Goal: Task Accomplishment & Management: Use online tool/utility

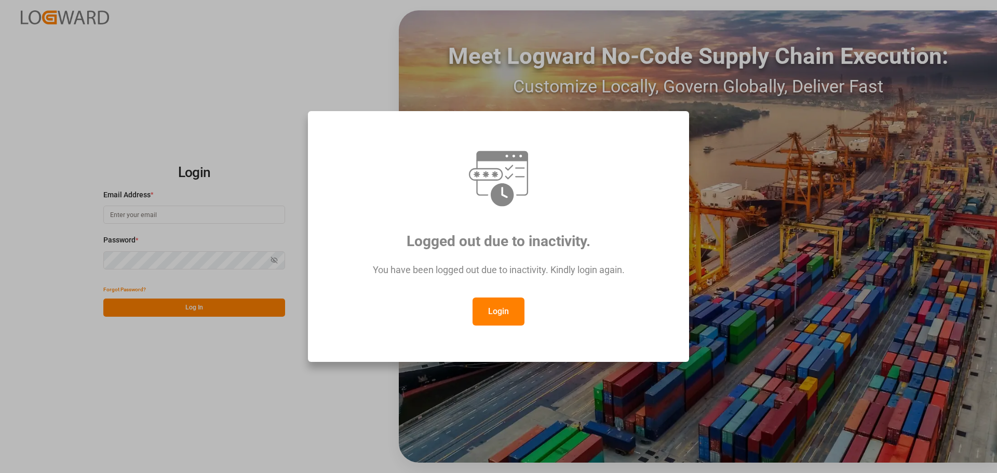
click at [507, 310] on button "Login" at bounding box center [498, 311] width 52 height 28
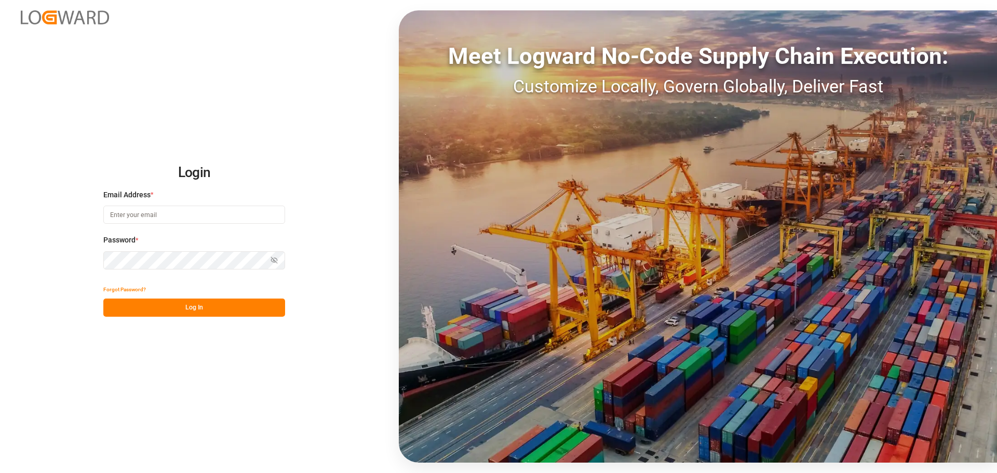
click at [159, 215] on input at bounding box center [194, 215] width 182 height 18
type input "[PERSON_NAME][EMAIL_ADDRESS][DOMAIN_NAME]"
click at [257, 304] on button "Log In" at bounding box center [194, 307] width 182 height 18
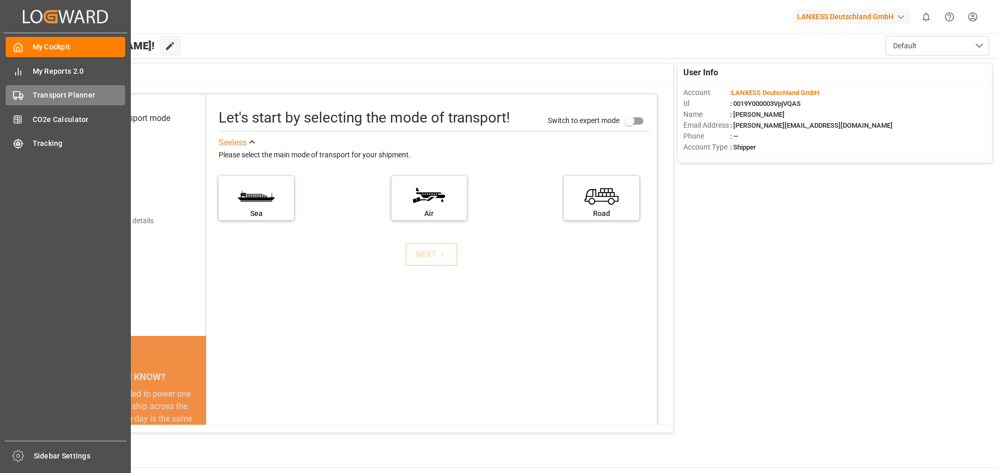
click at [28, 99] on div "Transport Planner Transport Planner" at bounding box center [65, 95] width 119 height 20
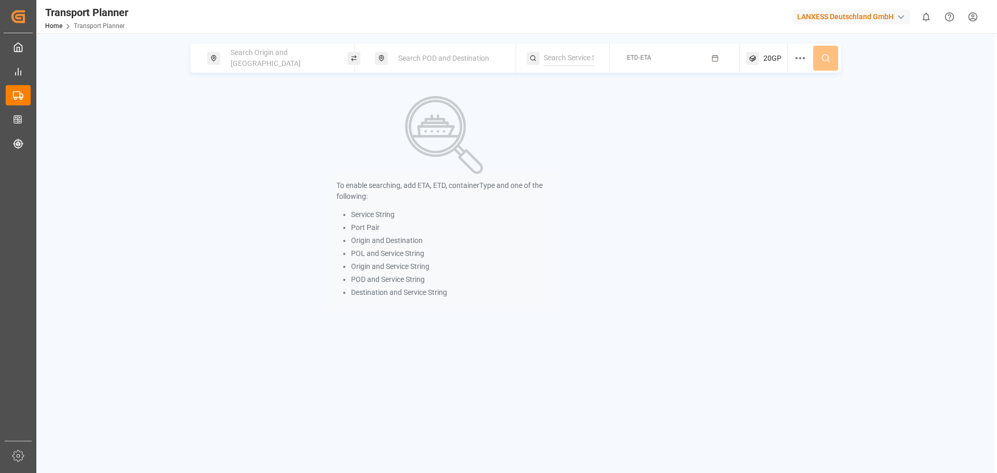
click at [252, 53] on div "Search Origin and [GEOGRAPHIC_DATA]" at bounding box center [280, 58] width 112 height 30
click at [256, 133] on input at bounding box center [271, 141] width 104 height 16
click at [299, 110] on input at bounding box center [271, 115] width 104 height 16
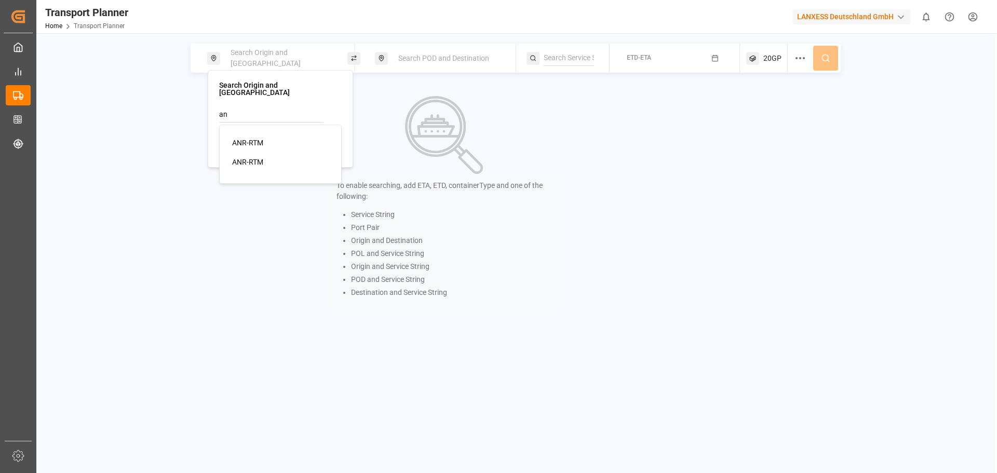
click at [258, 139] on span "ANR-RTM" at bounding box center [247, 143] width 31 height 8
type input "ANR-RTM"
click at [485, 56] on span "Search POD and Destination" at bounding box center [443, 58] width 91 height 8
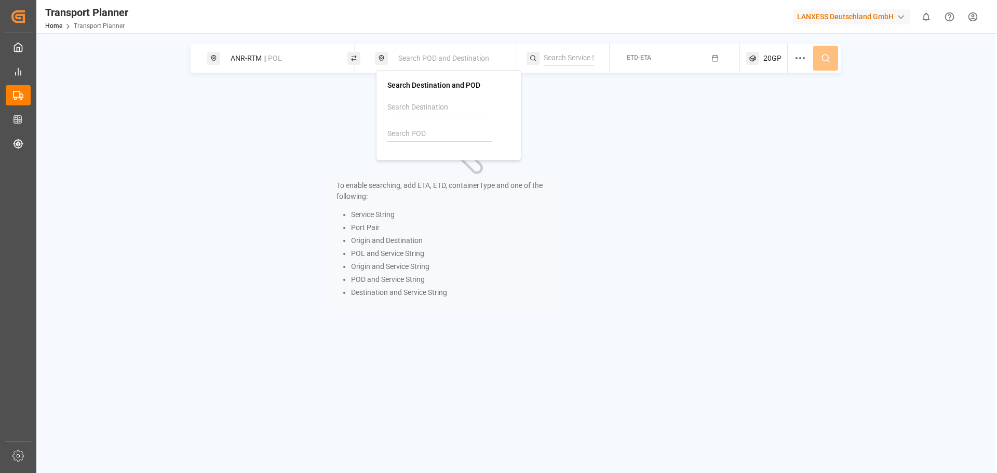
click at [444, 126] on div at bounding box center [448, 124] width 122 height 49
click at [441, 129] on input at bounding box center [439, 134] width 104 height 16
click at [429, 133] on input at bounding box center [439, 134] width 104 height 16
click at [392, 132] on input at bounding box center [439, 134] width 104 height 16
click at [442, 161] on div "CNSHA [GEOGRAPHIC_DATA]" at bounding box center [450, 168] width 101 height 22
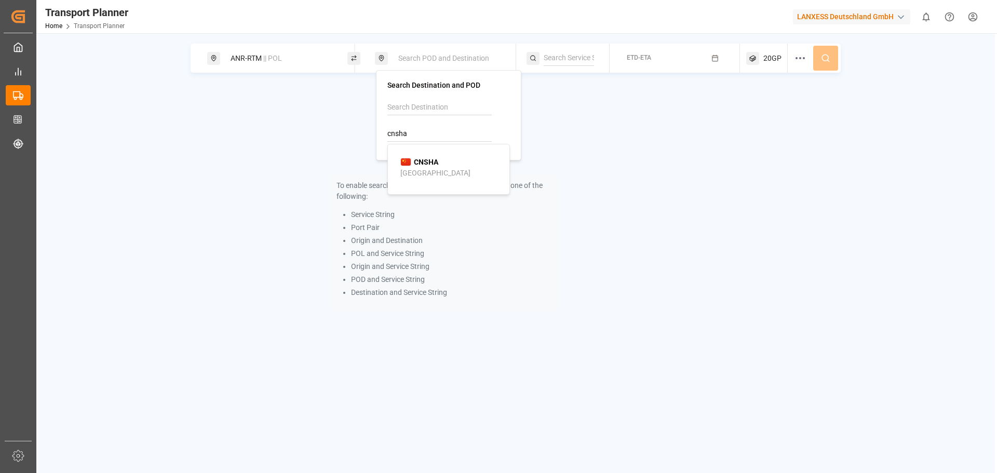
type input "CNSHA"
click at [661, 62] on button "ETD-ETA" at bounding box center [675, 58] width 118 height 20
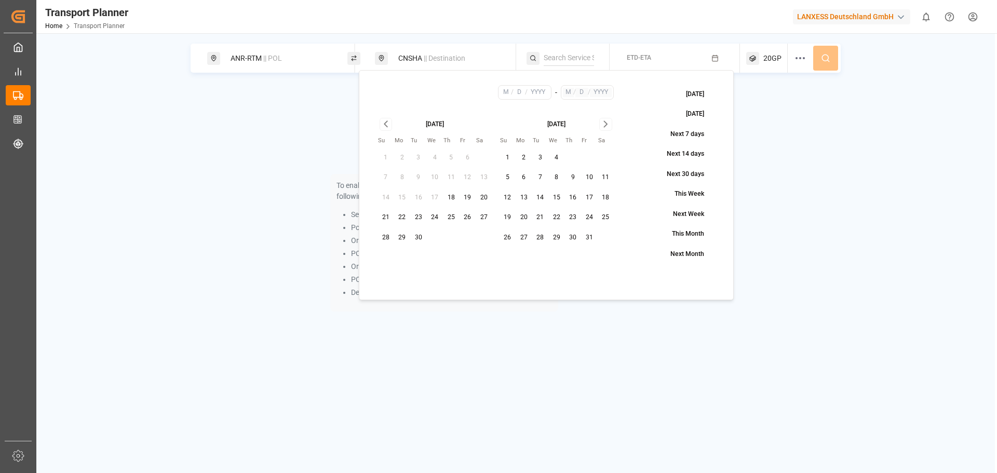
click at [576, 174] on button "9" at bounding box center [573, 177] width 17 height 17
type input "10"
type input "9"
type input "2025"
click at [774, 64] on div "20GP" at bounding box center [767, 58] width 42 height 29
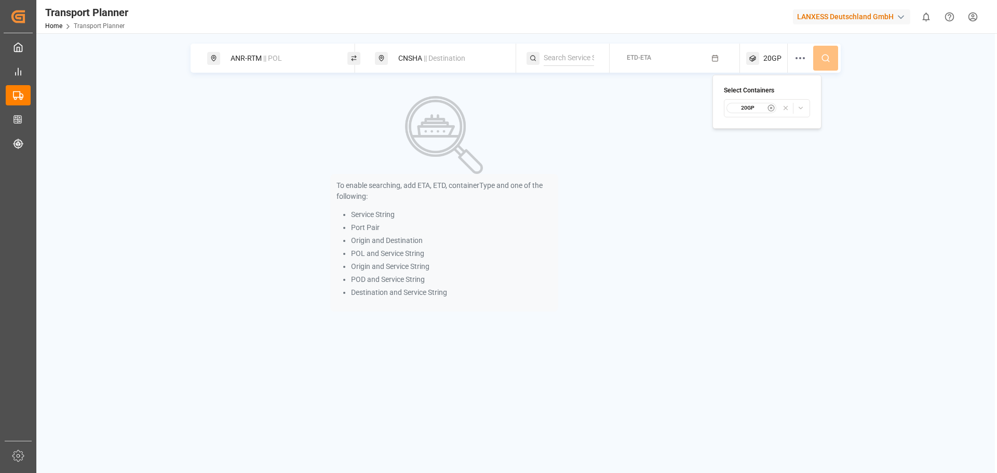
click at [757, 108] on small "20GP" at bounding box center [747, 107] width 36 height 7
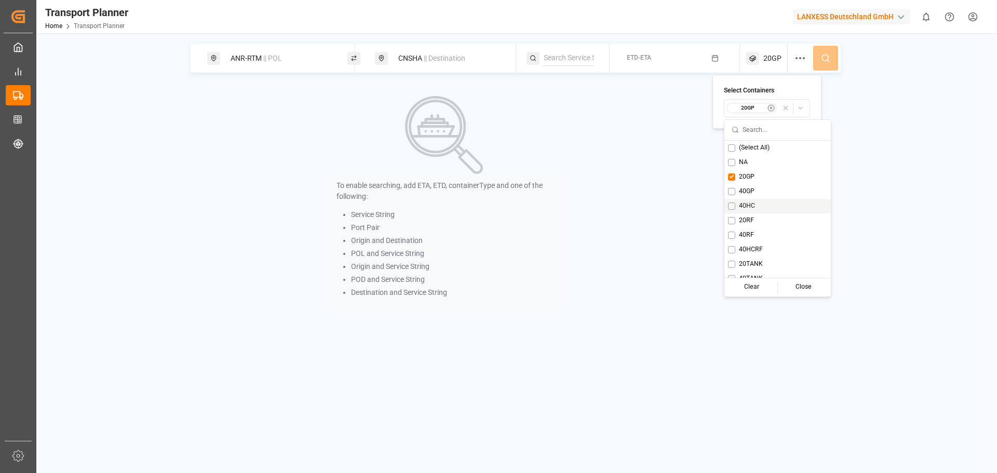
click at [751, 203] on span "40HC" at bounding box center [747, 205] width 16 height 9
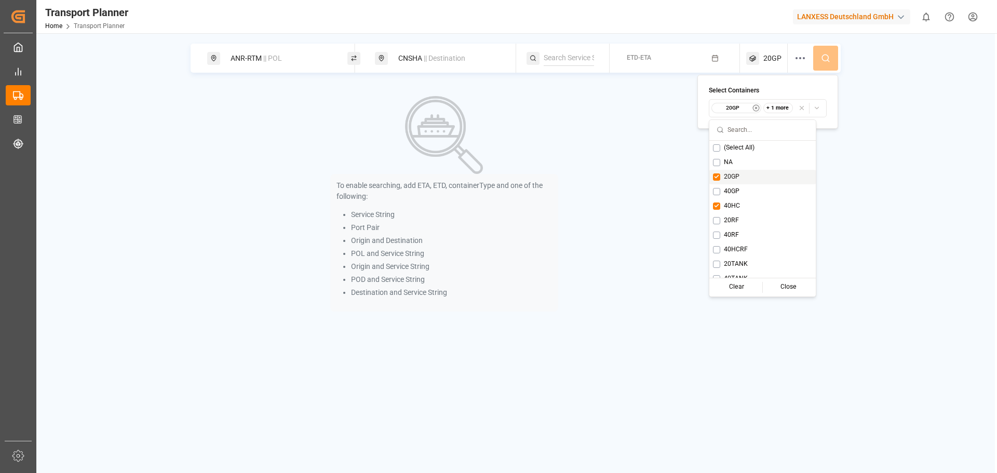
click at [738, 177] on span "20GP" at bounding box center [732, 176] width 16 height 9
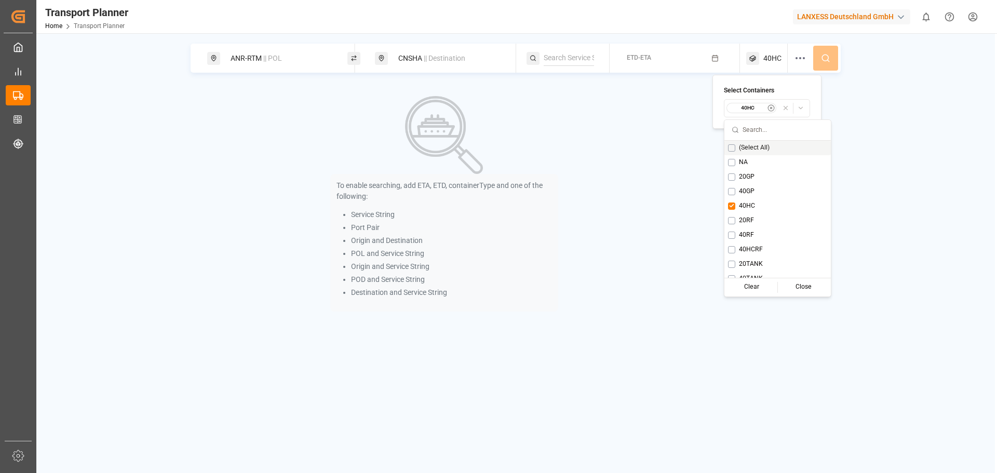
click at [823, 60] on div "ANR-RTM || POL CNSHA || Destination ETD-ETA 40HC" at bounding box center [515, 58] width 650 height 29
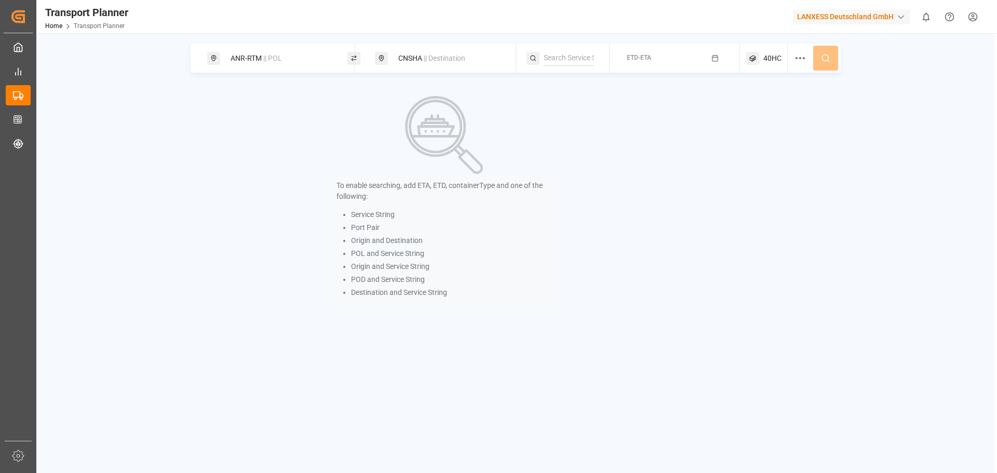
click at [829, 60] on div "ANR-RTM || POL CNSHA || Destination ETD-ETA 40HC" at bounding box center [515, 58] width 650 height 29
click at [824, 52] on div "ANR-RTM || POL CNSHA || Destination ETD-ETA 40HC" at bounding box center [515, 58] width 650 height 29
click at [824, 62] on div "ANR-RTM || POL CNSHA || Destination ETD-ETA 40HC" at bounding box center [515, 58] width 650 height 29
click at [714, 60] on icon "button" at bounding box center [714, 57] width 7 height 7
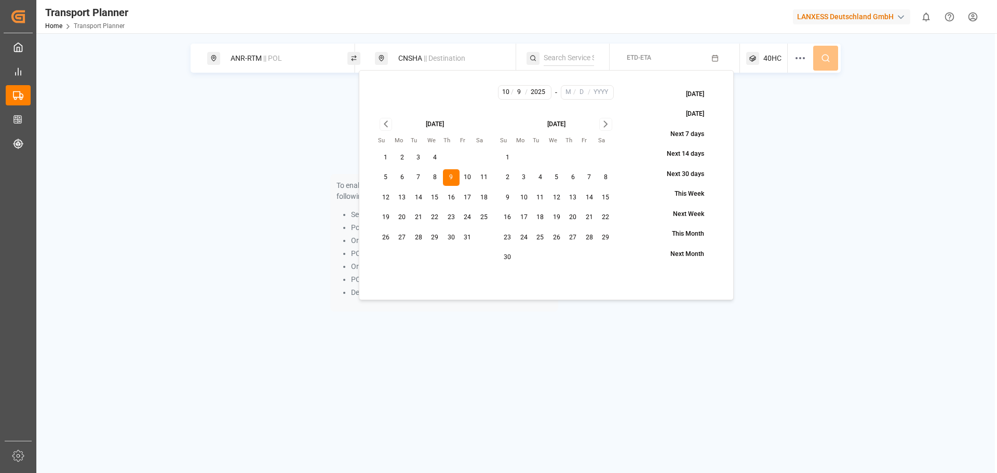
click at [607, 127] on icon "Go to next month" at bounding box center [605, 124] width 12 height 12
click at [560, 236] on button "31" at bounding box center [556, 237] width 17 height 17
type input "12"
type input "31"
type input "2025"
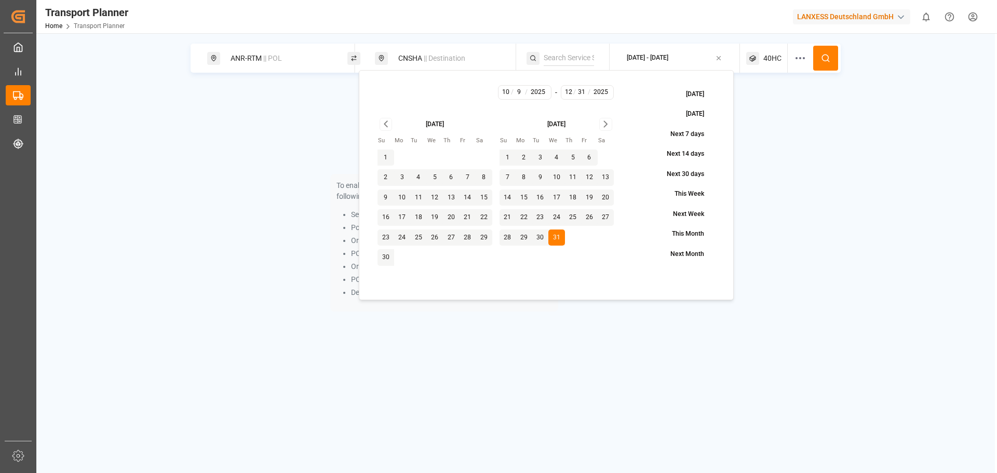
click at [828, 62] on icon at bounding box center [825, 57] width 9 height 9
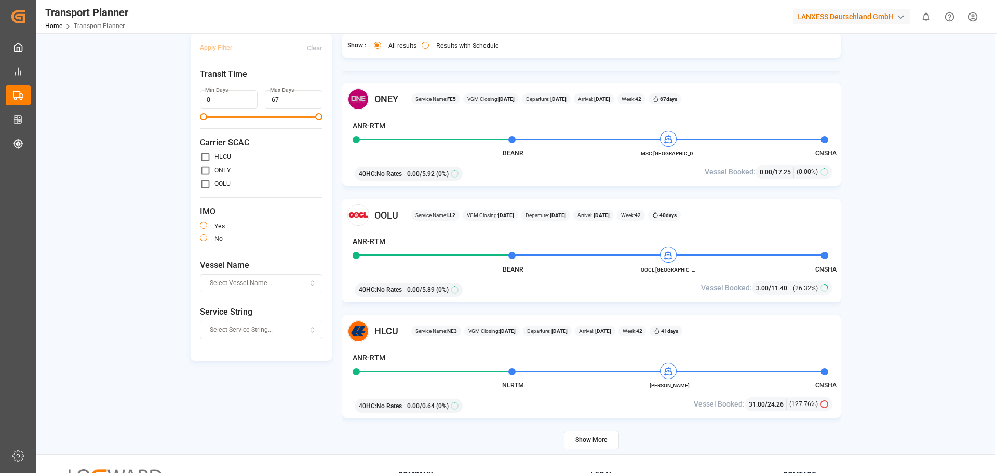
scroll to position [152, 0]
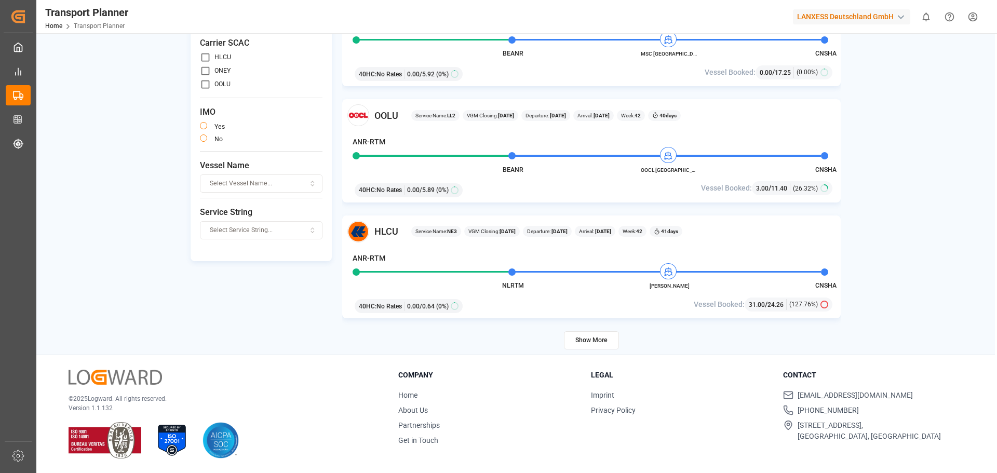
click at [611, 339] on button "Show More" at bounding box center [591, 340] width 55 height 18
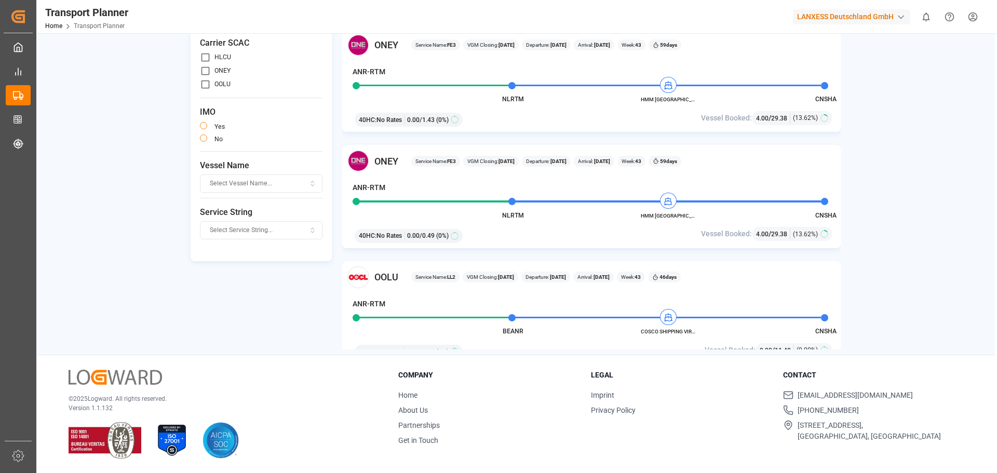
scroll to position [2894, 0]
